Goal: Task Accomplishment & Management: Use online tool/utility

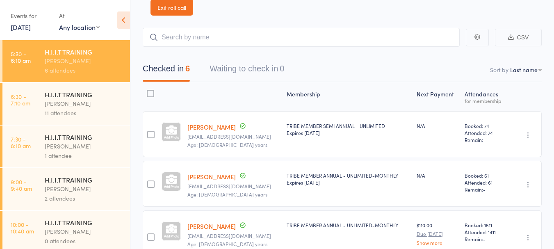
click at [64, 98] on div "H.I.I.T TRAINING" at bounding box center [84, 94] width 78 height 9
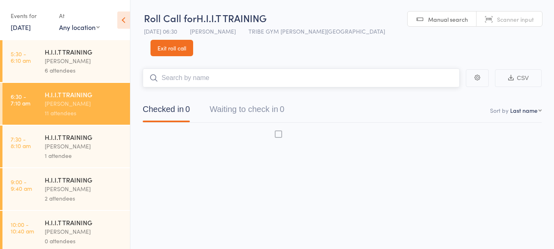
scroll to position [0, 0]
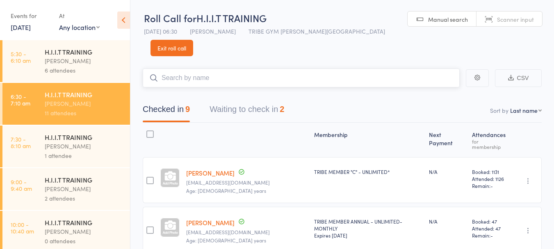
click at [268, 100] on button "Waiting to check in 2" at bounding box center [246, 111] width 75 height 22
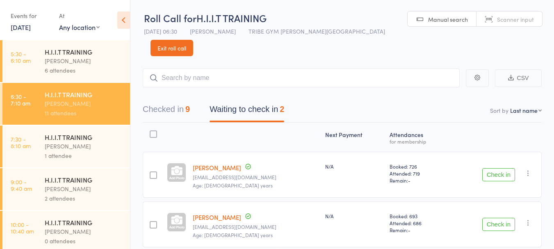
click at [507, 168] on button "Check in" at bounding box center [498, 174] width 33 height 13
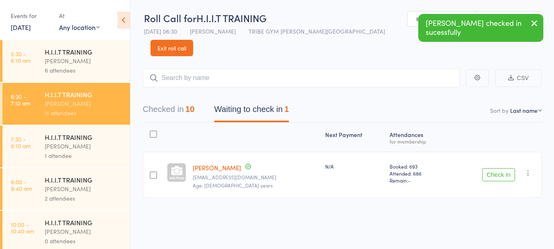
click at [507, 168] on button "Check in" at bounding box center [498, 174] width 33 height 13
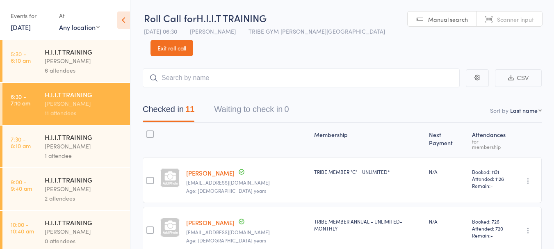
click at [57, 144] on div "[PERSON_NAME]" at bounding box center [84, 145] width 78 height 9
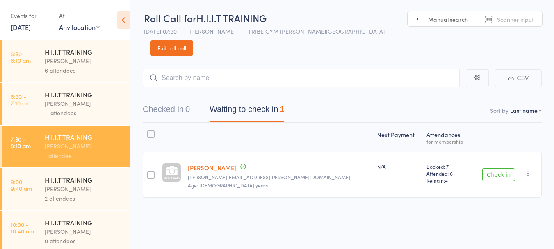
click at [50, 101] on div "[PERSON_NAME]" at bounding box center [84, 103] width 78 height 9
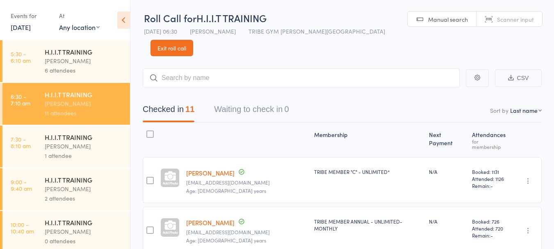
click at [65, 145] on div "[PERSON_NAME]" at bounding box center [84, 145] width 78 height 9
